Goal: Task Accomplishment & Management: Complete application form

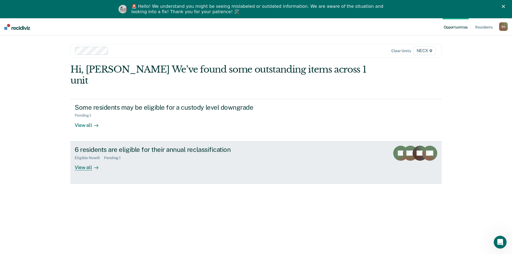
click at [167, 162] on link "6 residents are eligible for their annual reclassification Eligible Now : 6 Pen…" at bounding box center [255, 162] width 371 height 42
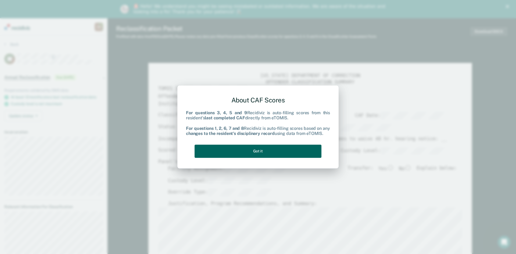
click at [250, 150] on button "Got it" at bounding box center [257, 151] width 127 height 13
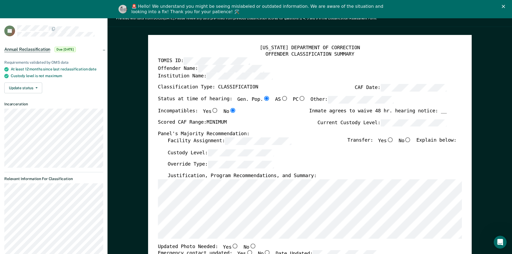
scroll to position [54, 0]
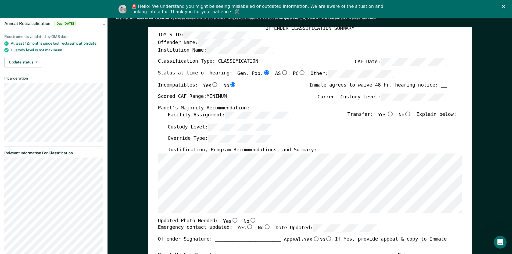
click at [410, 115] on input "No" at bounding box center [407, 113] width 7 height 5
type textarea "x"
radio input "true"
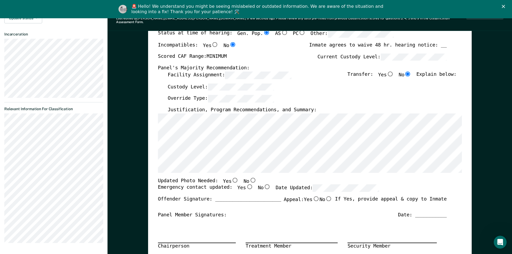
scroll to position [107, 0]
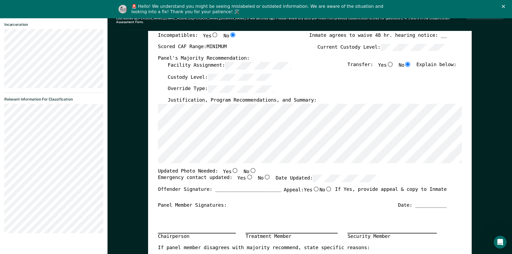
click at [255, 186] on div "Offender Signature: _______________________ Appeal: Yes No If Yes, provide appe…" at bounding box center [302, 194] width 288 height 16
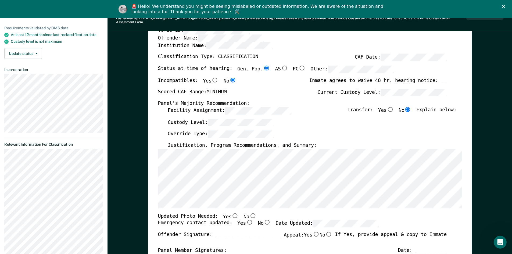
scroll to position [54, 0]
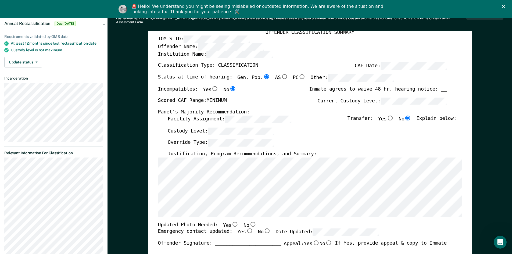
click at [249, 221] on input "No" at bounding box center [252, 223] width 7 height 5
type textarea "x"
radio input "true"
click at [245, 228] on input "Yes" at bounding box center [248, 230] width 7 height 5
type textarea "x"
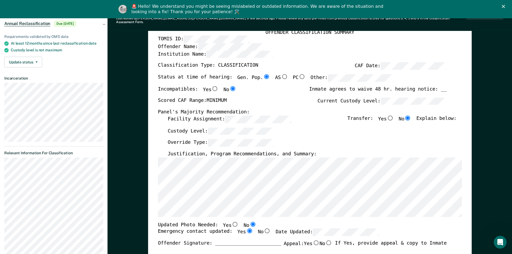
radio input "true"
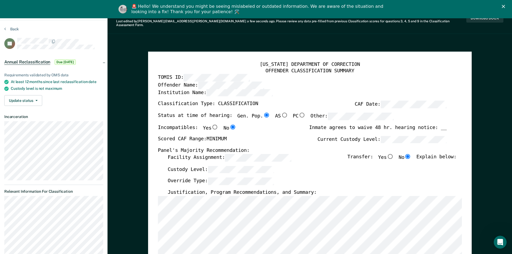
scroll to position [0, 0]
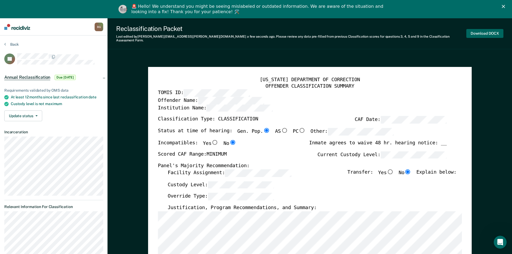
click at [487, 31] on button "Download DOCX" at bounding box center [484, 33] width 37 height 9
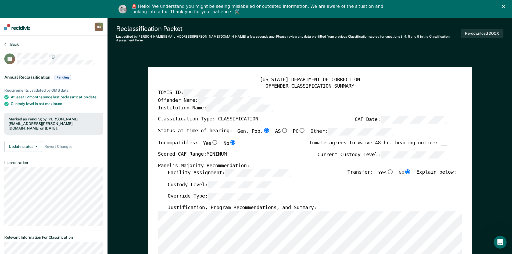
click at [16, 44] on button "Back" at bounding box center [11, 44] width 15 height 5
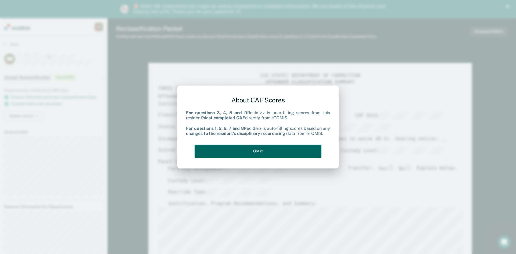
click at [263, 153] on button "Got it" at bounding box center [257, 151] width 127 height 13
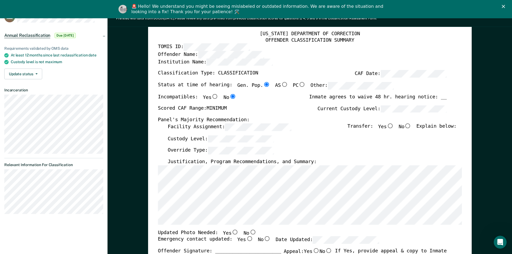
scroll to position [81, 0]
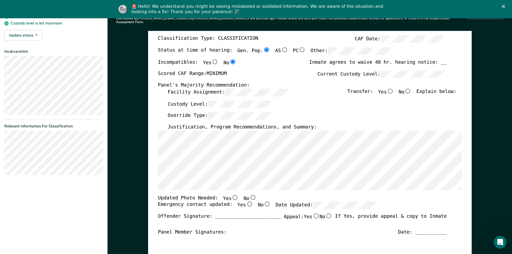
click at [411, 88] on input "No" at bounding box center [407, 90] width 7 height 5
type textarea "x"
radio input "true"
click at [257, 242] on div "Chairperson Treatment Member Security Member" at bounding box center [302, 253] width 288 height 36
click at [231, 194] on input "Yes" at bounding box center [234, 196] width 7 height 5
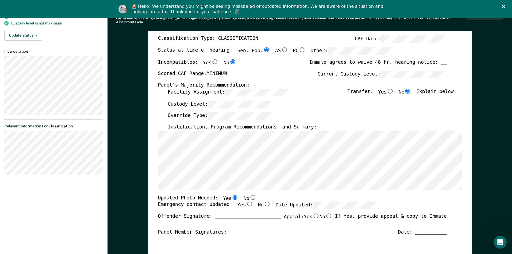
type textarea "x"
radio input "true"
click at [245, 201] on input "Yes" at bounding box center [248, 203] width 7 height 5
type textarea "x"
radio input "true"
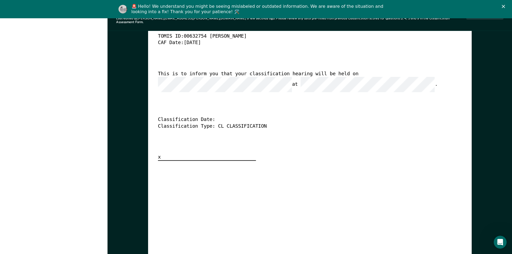
scroll to position [1397, 0]
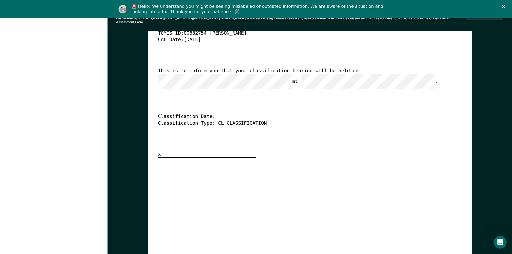
click at [378, 72] on div "This is to inform you that your classification hearing will be held on at ." at bounding box center [302, 78] width 288 height 21
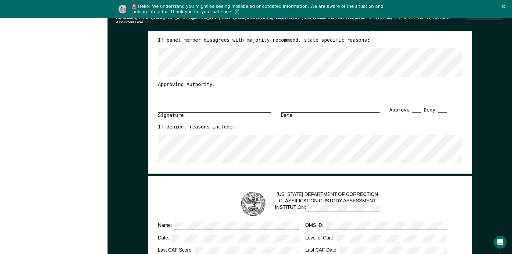
scroll to position [0, 0]
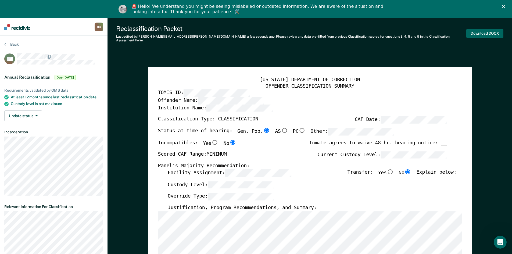
click at [491, 30] on button "Download DOCX" at bounding box center [484, 33] width 37 height 9
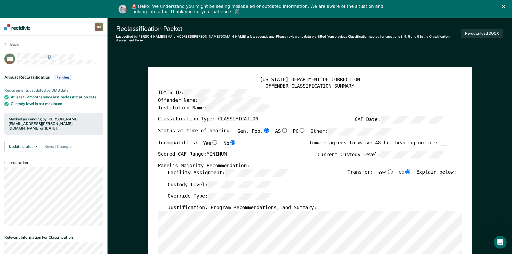
click at [55, 230] on hr at bounding box center [53, 230] width 99 height 0
click at [12, 45] on button "Back" at bounding box center [11, 44] width 15 height 5
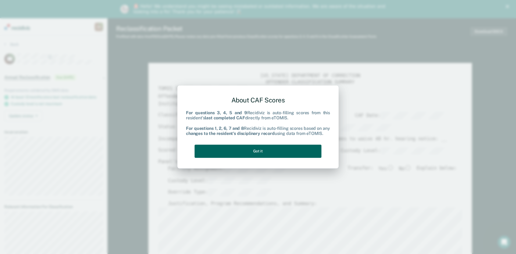
click at [261, 151] on button "Got it" at bounding box center [257, 151] width 127 height 13
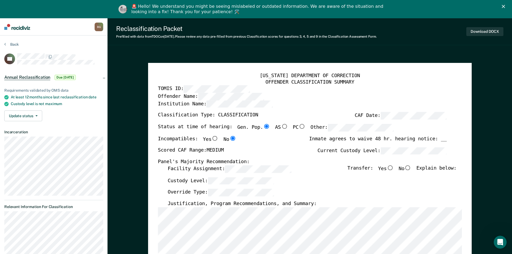
click at [411, 168] on input "No" at bounding box center [407, 167] width 7 height 5
type textarea "x"
radio input "true"
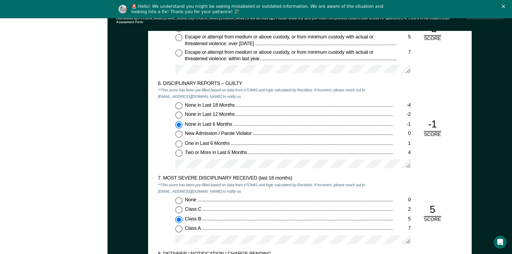
scroll to position [994, 0]
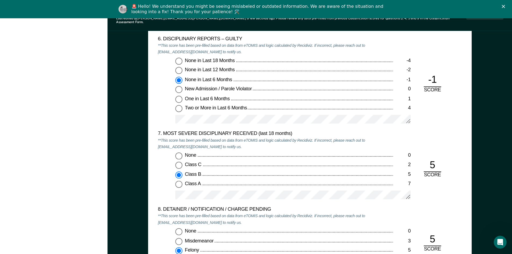
click at [180, 67] on input "None in Last 12 Months -2" at bounding box center [178, 70] width 7 height 7
type textarea "x"
radio input "true"
radio input "false"
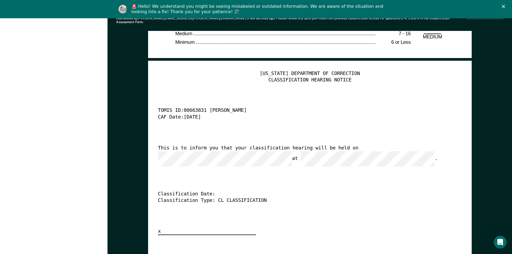
scroll to position [1370, 0]
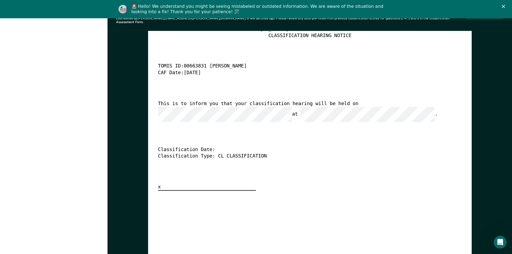
click at [240, 119] on div "[US_STATE] DEPARTMENT OF CORRECTION CLASSIFICATION HEARING NOTICE TOMIS ID: 006…" at bounding box center [310, 108] width 304 height 165
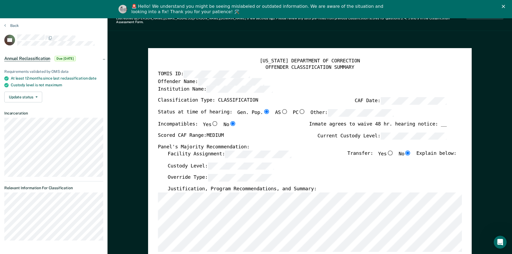
scroll to position [0, 0]
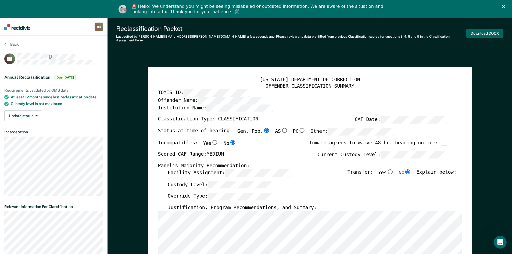
click at [483, 33] on button "Download DOCX" at bounding box center [484, 33] width 37 height 9
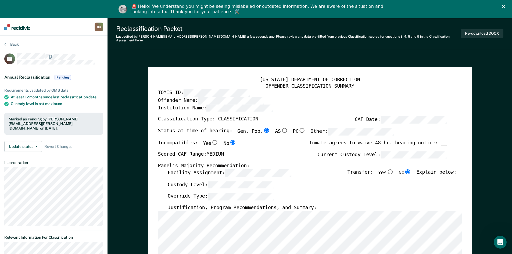
click at [75, 31] on nav "[PERSON_NAME] B G Profile How it works Log Out" at bounding box center [53, 26] width 107 height 17
click at [16, 43] on button "Back" at bounding box center [11, 44] width 15 height 5
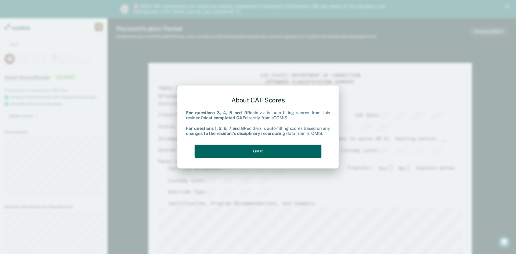
click at [294, 153] on button "Got it" at bounding box center [257, 151] width 127 height 13
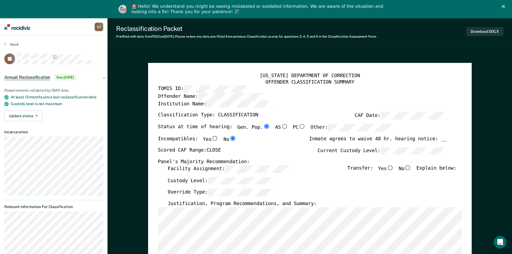
click at [253, 186] on div "Custody Level:" at bounding box center [311, 183] width 288 height 12
click at [410, 168] on input "No" at bounding box center [407, 167] width 7 height 5
type textarea "x"
radio input "true"
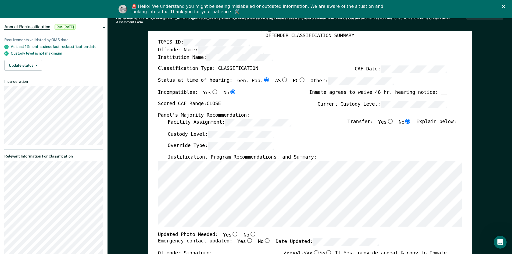
scroll to position [81, 0]
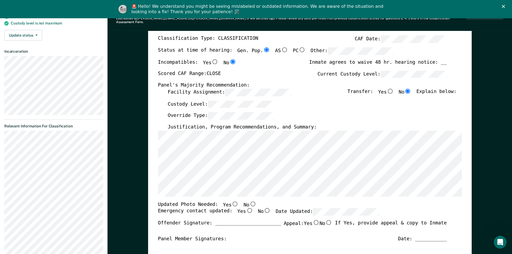
click at [261, 235] on div "Panel Member Signatures: Date: ___________" at bounding box center [302, 238] width 288 height 6
click at [249, 201] on input "No" at bounding box center [252, 203] width 7 height 5
type textarea "x"
radio input "true"
click at [245, 208] on input "Yes" at bounding box center [248, 210] width 7 height 5
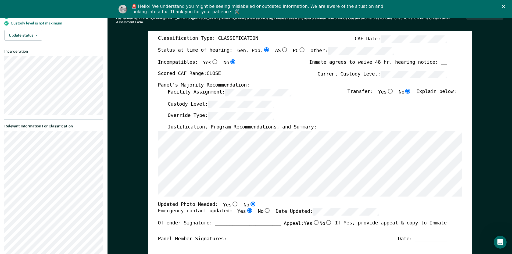
type textarea "x"
radio input "true"
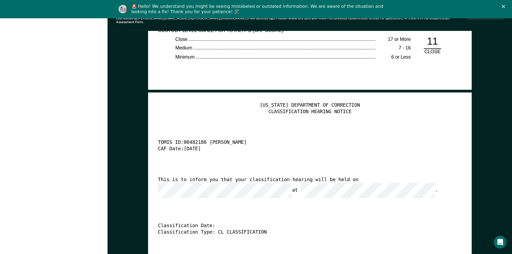
scroll to position [1289, 0]
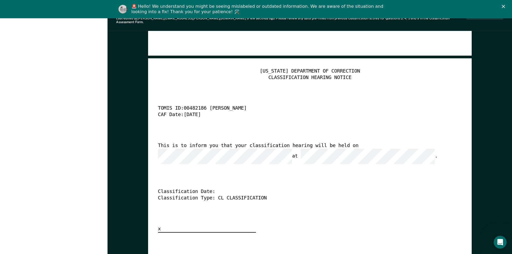
click at [194, 155] on div "[US_STATE] DEPARTMENT OF CORRECTION CLASSIFICATION HEARING NOTICE TOMIS ID: 004…" at bounding box center [310, 150] width 304 height 165
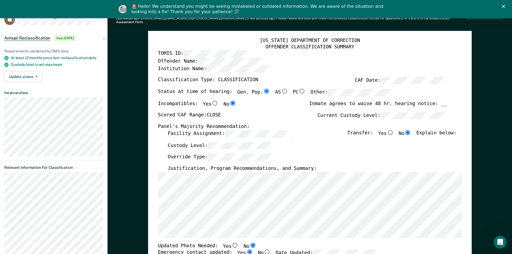
scroll to position [0, 0]
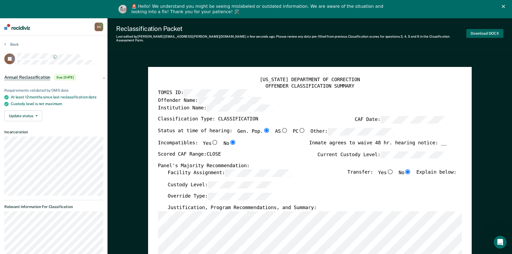
click at [494, 33] on button "Download DOCX" at bounding box center [484, 33] width 37 height 9
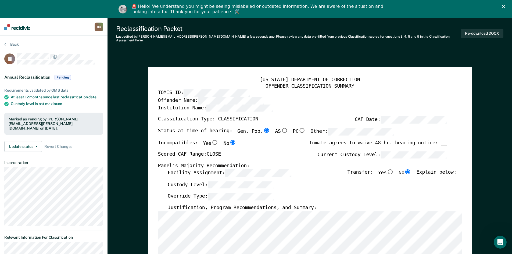
drag, startPoint x: 65, startPoint y: 35, endPoint x: 58, endPoint y: 37, distance: 7.2
click at [65, 35] on nav "[PERSON_NAME] B G Profile How it works Log Out" at bounding box center [53, 26] width 107 height 17
click at [17, 42] on button "Back" at bounding box center [11, 44] width 15 height 5
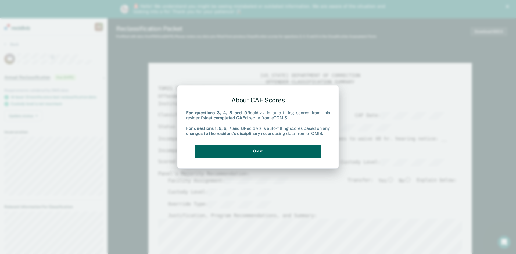
click at [260, 152] on button "Got it" at bounding box center [257, 151] width 127 height 13
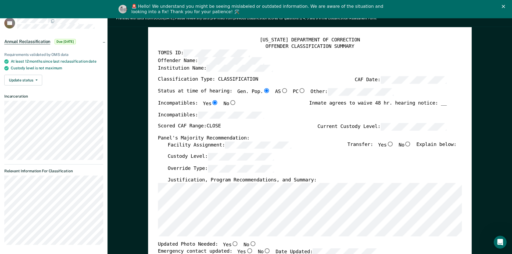
scroll to position [81, 0]
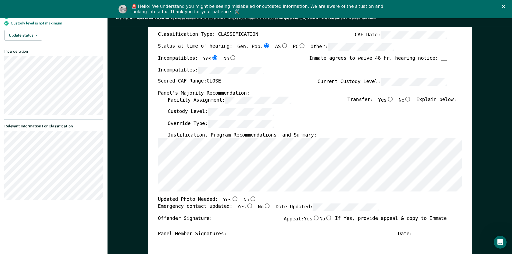
click at [410, 100] on input "No" at bounding box center [407, 98] width 7 height 5
type textarea "x"
radio input "true"
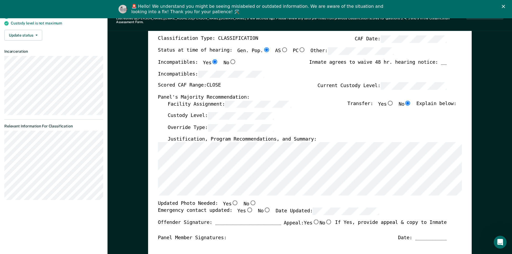
click at [231, 200] on input "Yes" at bounding box center [234, 202] width 7 height 5
type textarea "x"
radio input "true"
click at [245, 207] on input "Yes" at bounding box center [248, 209] width 7 height 5
type textarea "x"
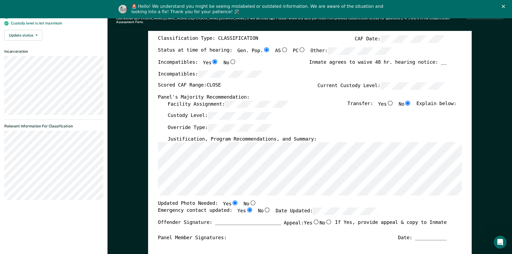
radio input "true"
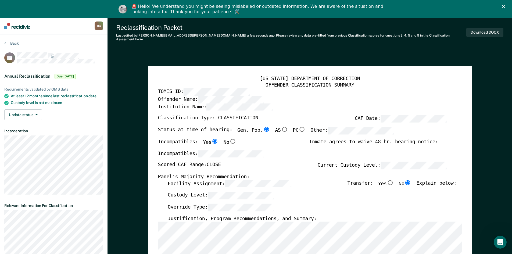
scroll to position [0, 0]
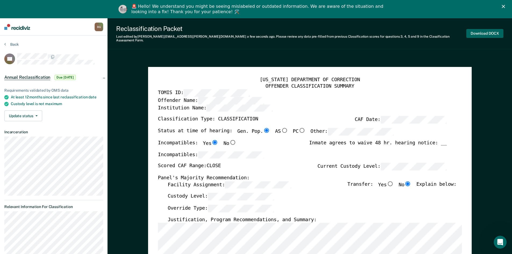
click at [485, 30] on button "Download DOCX" at bounding box center [484, 33] width 37 height 9
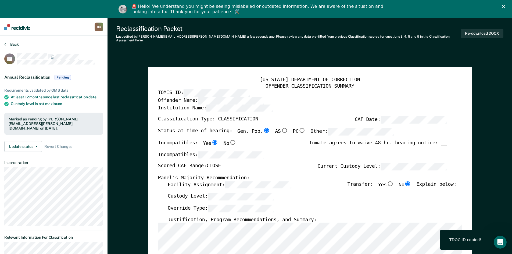
click at [11, 45] on button "Back" at bounding box center [11, 44] width 15 height 5
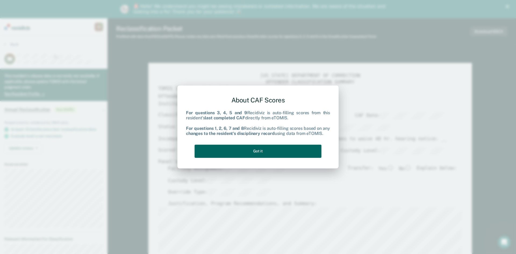
click at [290, 151] on button "Got it" at bounding box center [257, 151] width 127 height 13
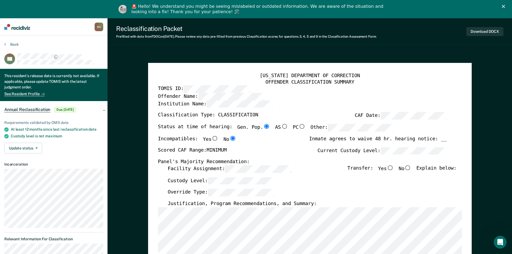
click at [409, 166] on input "No" at bounding box center [407, 167] width 7 height 5
type textarea "x"
radio input "true"
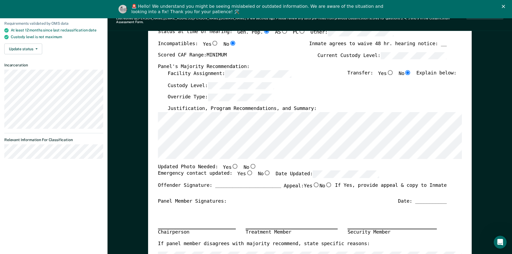
scroll to position [107, 0]
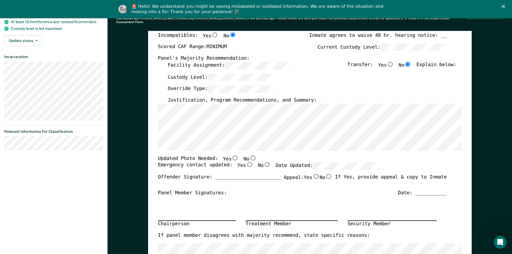
drag, startPoint x: 216, startPoint y: 196, endPoint x: 221, endPoint y: 192, distance: 6.5
click at [217, 196] on div "Chairperson Treatment Member Security Member" at bounding box center [302, 214] width 288 height 36
click at [249, 155] on input "No" at bounding box center [252, 157] width 7 height 5
type textarea "x"
radio input "true"
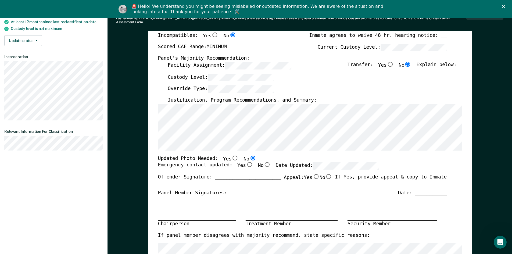
click at [245, 162] on input "Yes" at bounding box center [248, 164] width 7 height 5
type textarea "x"
radio input "true"
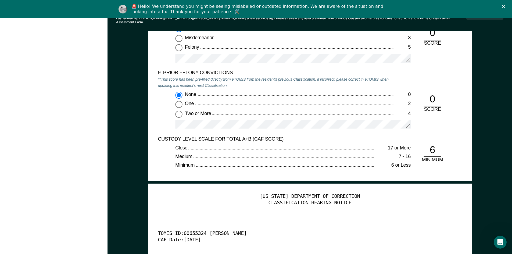
scroll to position [1316, 0]
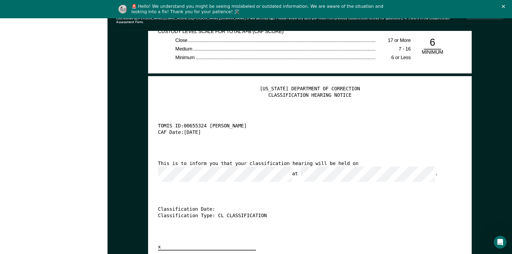
click at [377, 165] on div "This is to inform you that your classification hearing will be held on at ." at bounding box center [302, 170] width 288 height 21
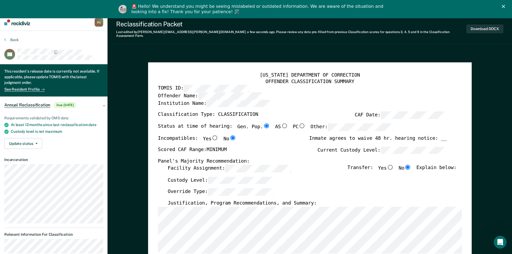
scroll to position [0, 0]
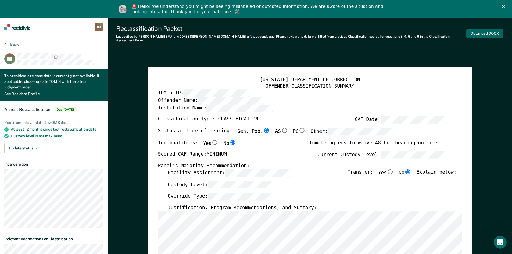
click at [490, 31] on button "Download DOCX" at bounding box center [484, 33] width 37 height 9
type textarea "x"
